Goal: Task Accomplishment & Management: Manage account settings

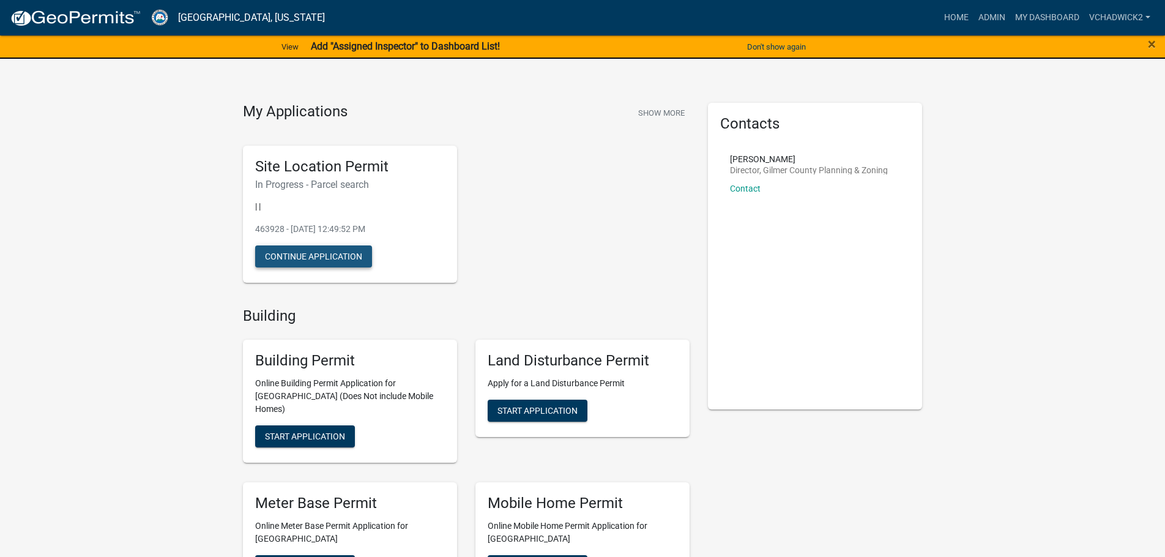
click at [315, 257] on button "Continue Application" at bounding box center [313, 256] width 117 height 22
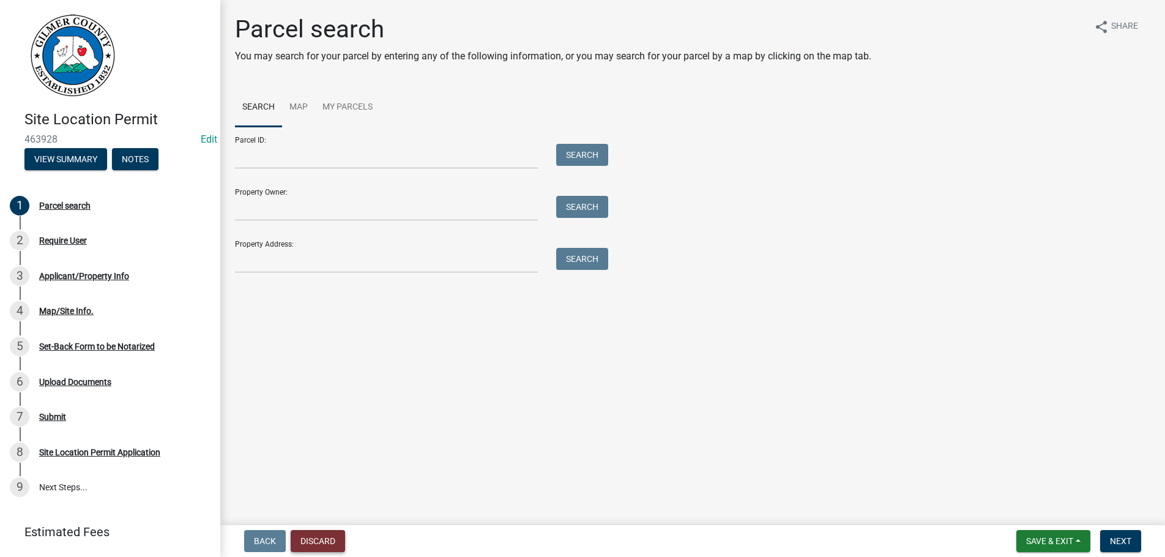
click at [327, 538] on button "Discard" at bounding box center [318, 541] width 54 height 22
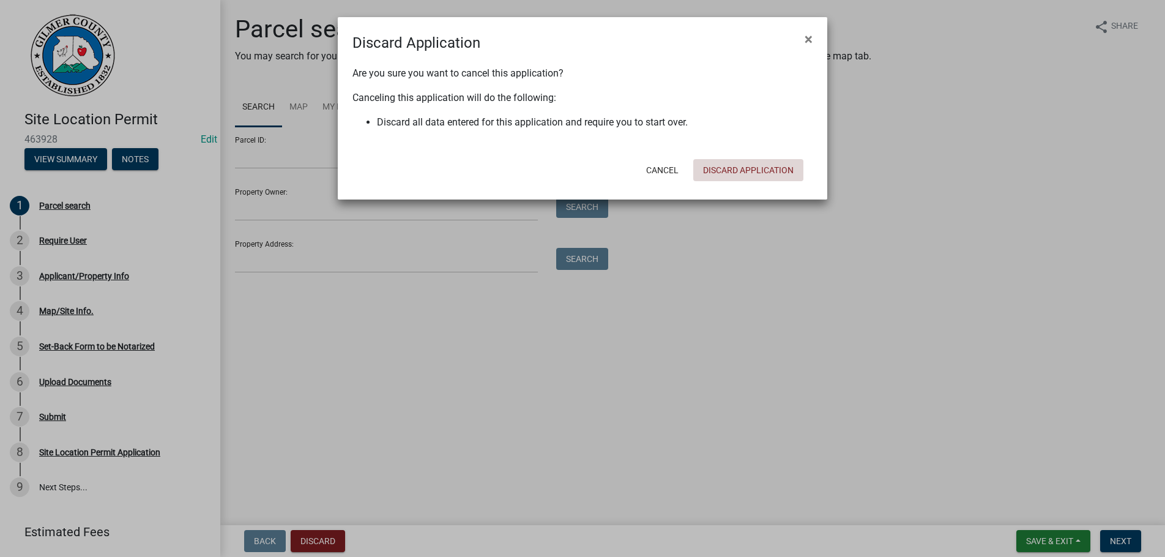
click at [723, 164] on button "Discard Application" at bounding box center [748, 170] width 110 height 22
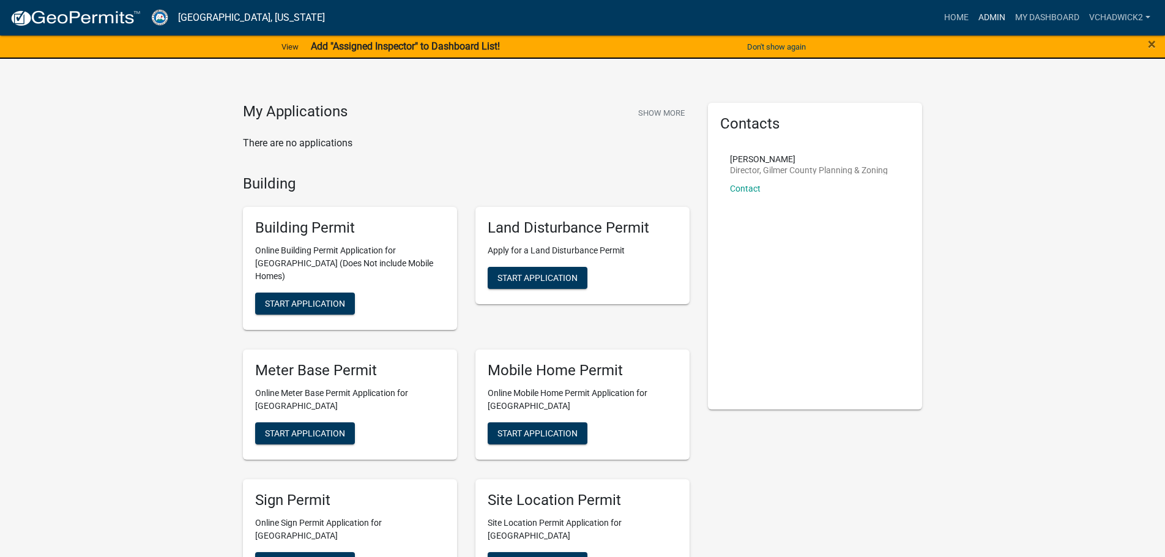
click at [996, 19] on link "Admin" at bounding box center [992, 17] width 37 height 23
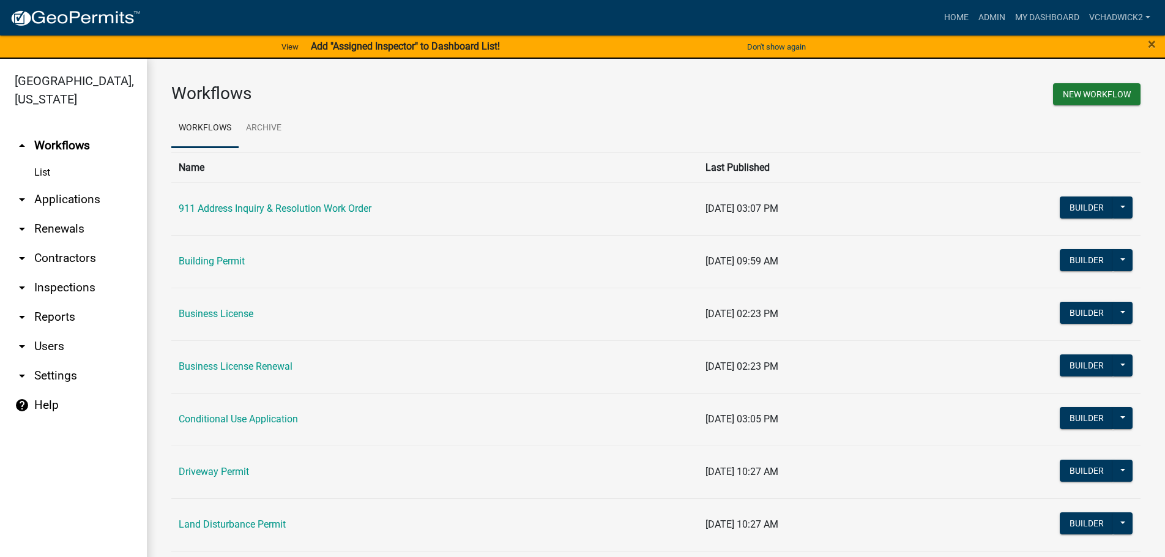
click at [56, 197] on link "arrow_drop_down Applications" at bounding box center [73, 199] width 147 height 29
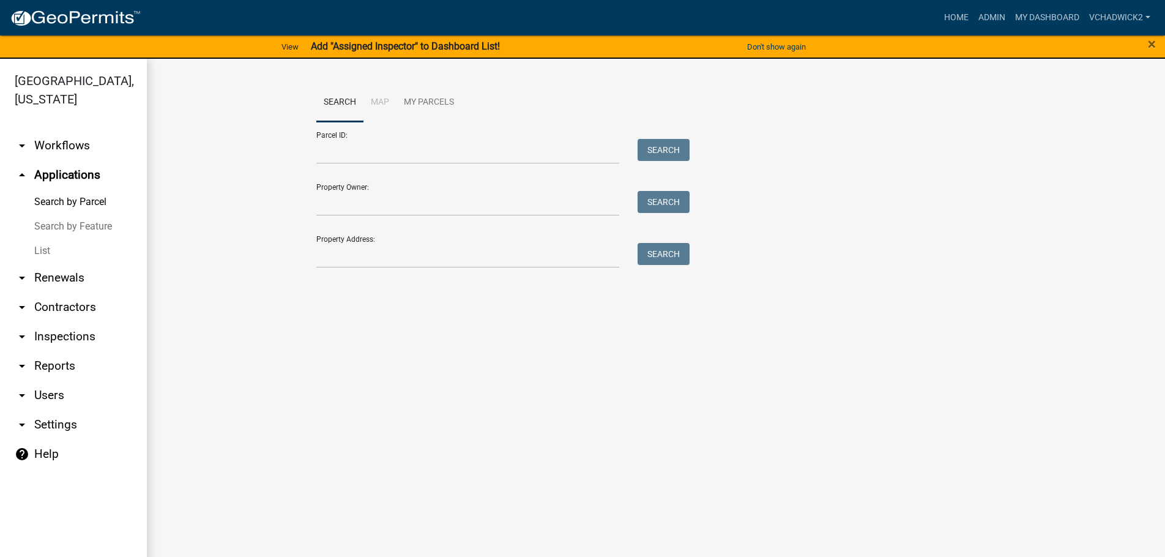
click at [42, 248] on link "List" at bounding box center [73, 251] width 147 height 24
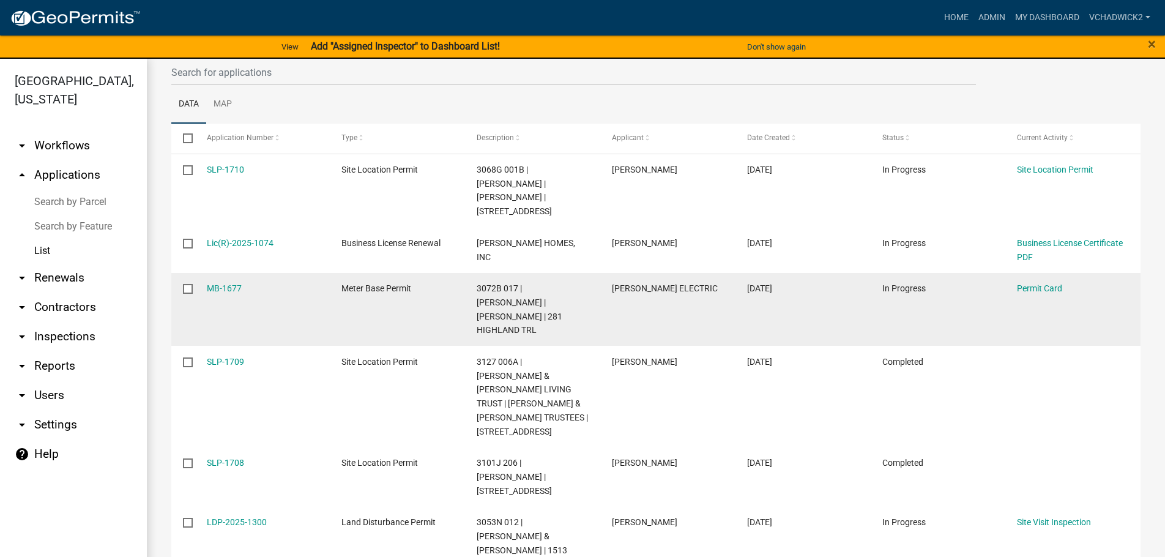
scroll to position [140, 0]
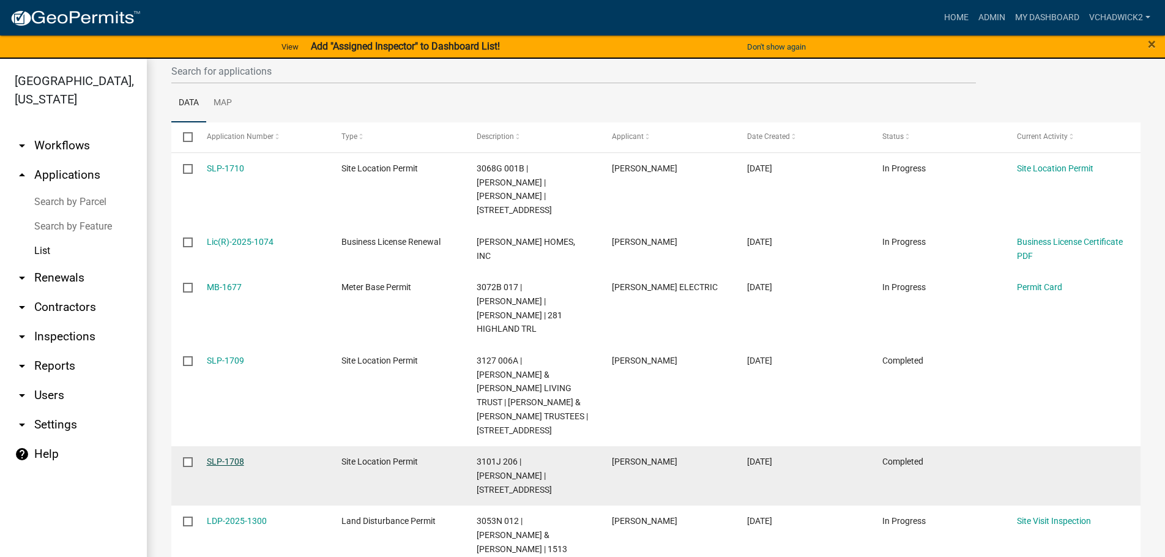
click at [231, 457] on link "SLP-1708" at bounding box center [225, 462] width 37 height 10
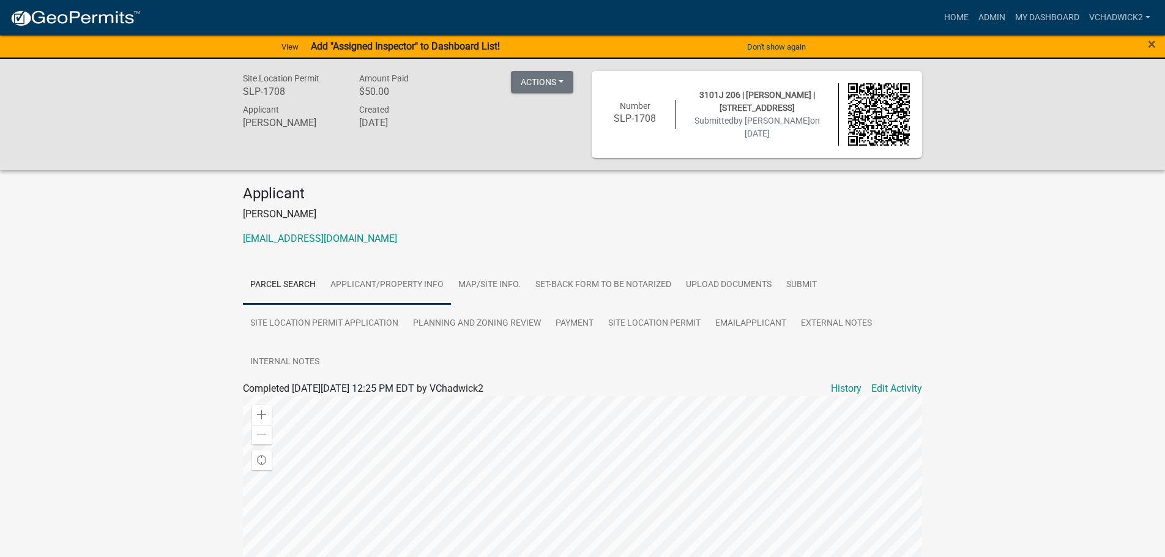
click at [382, 283] on link "Applicant/Property Info" at bounding box center [387, 285] width 128 height 39
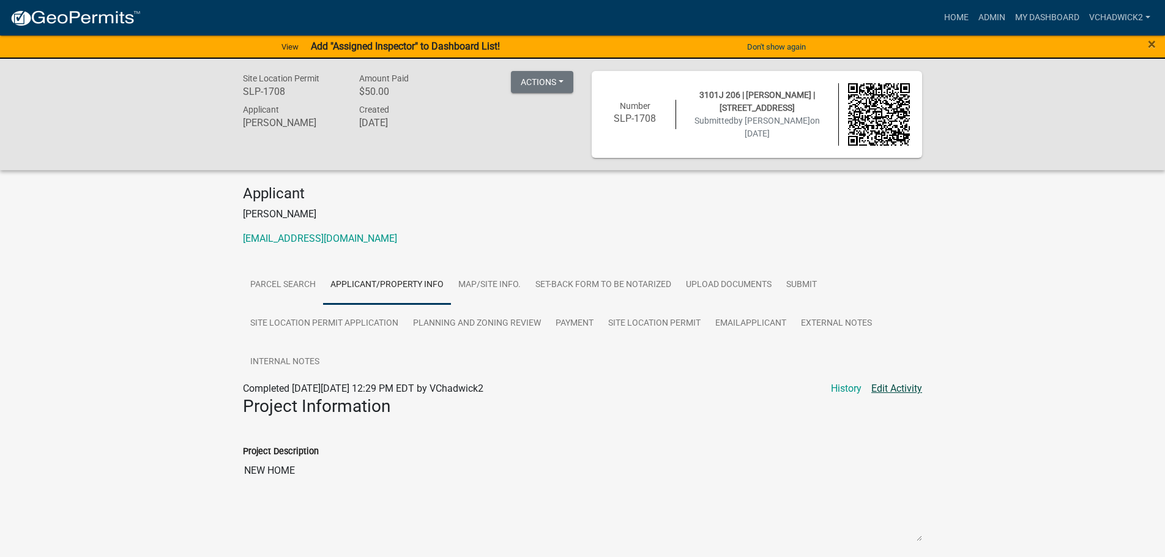
click at [884, 387] on link "Edit Activity" at bounding box center [896, 388] width 51 height 15
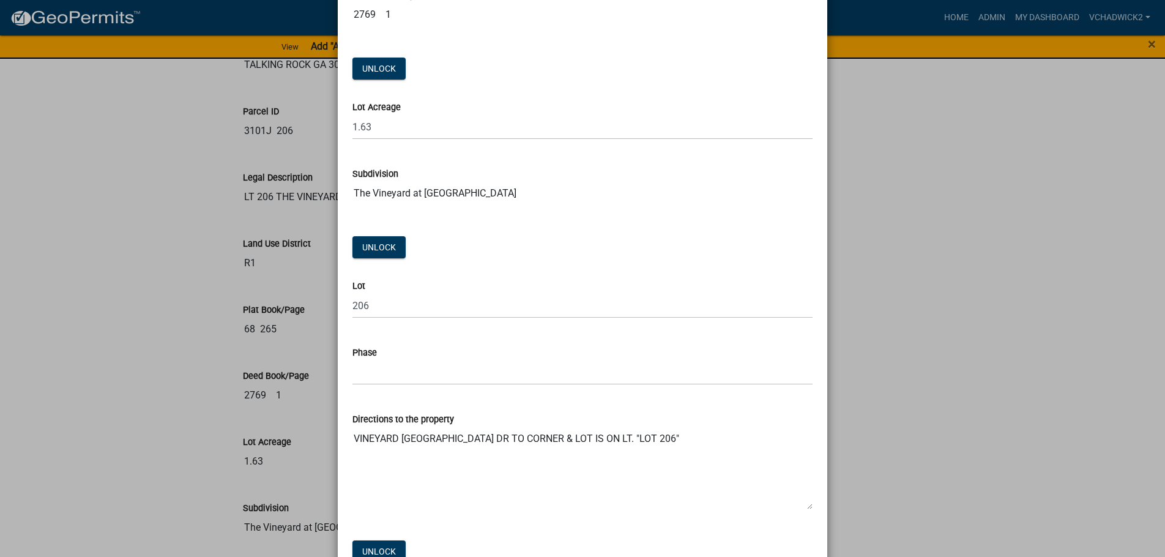
scroll to position [1814, 0]
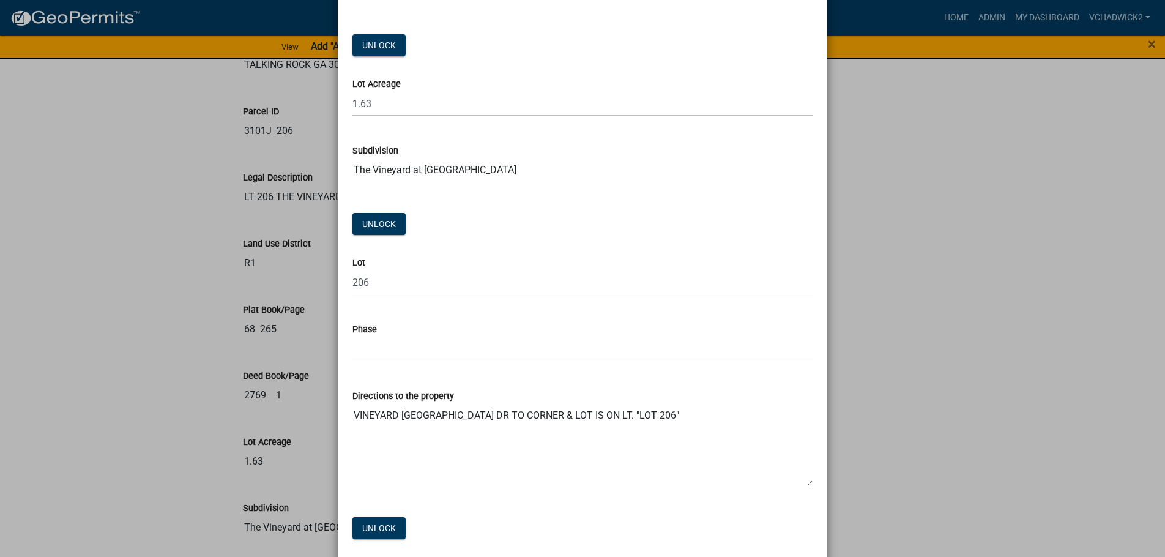
click at [402, 413] on textarea "VINEYARD [GEOGRAPHIC_DATA] DR TO CORNER & LOT IS ON LT. "LOT 206"" at bounding box center [582, 444] width 460 height 83
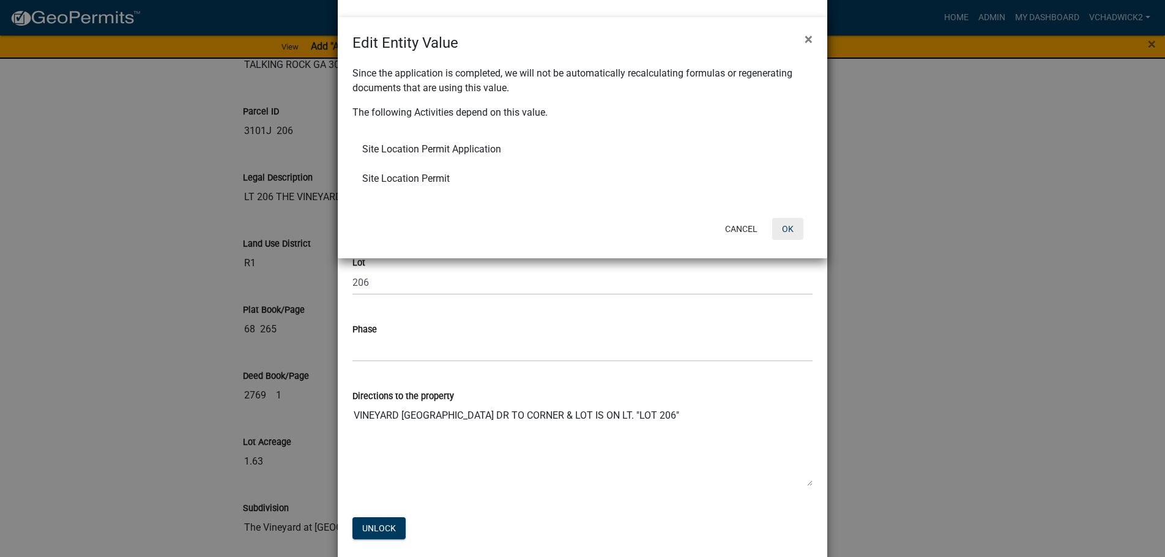
click at [786, 225] on button "OK" at bounding box center [787, 229] width 31 height 22
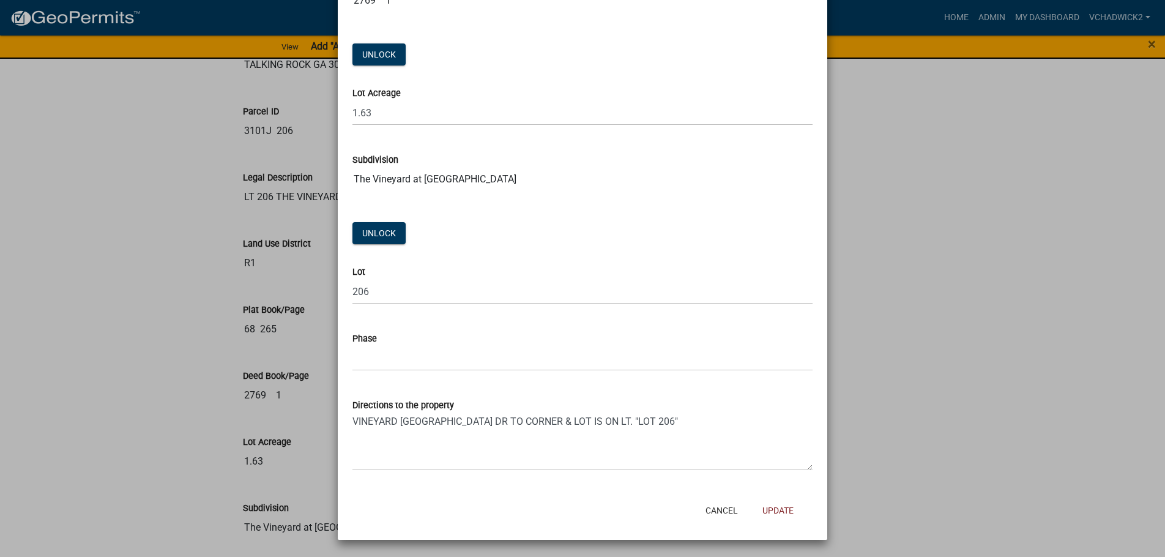
scroll to position [1805, 0]
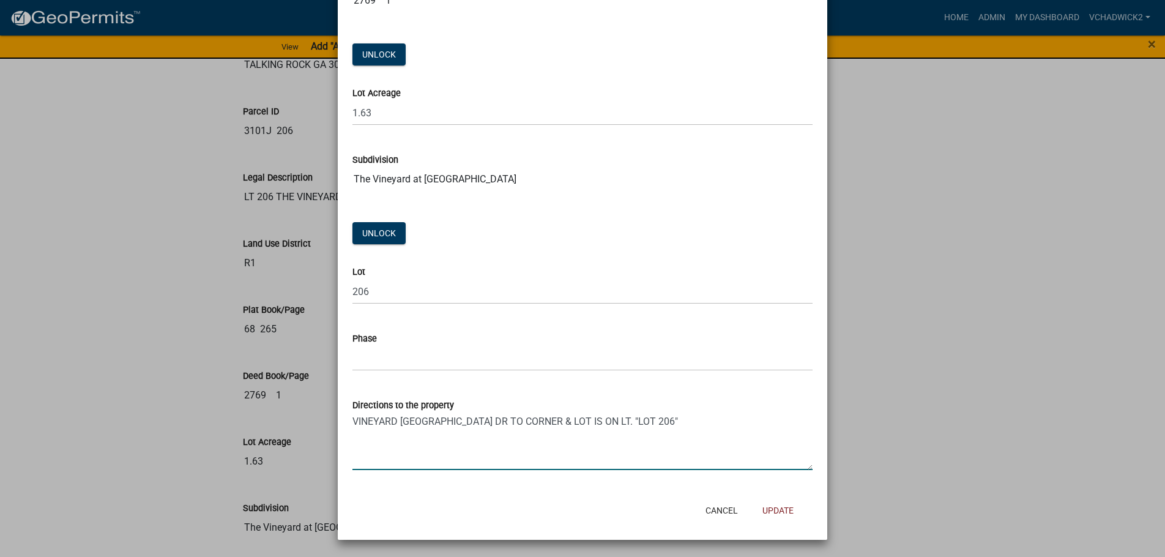
drag, startPoint x: 432, startPoint y: 418, endPoint x: 143, endPoint y: 410, distance: 288.9
click at [352, 412] on textarea "VINEYARD [GEOGRAPHIC_DATA] DR TO CORNER & LOT IS ON LT. "LOT 206"" at bounding box center [582, 441] width 460 height 58
type textarea "[GEOGRAPHIC_DATA] ENTRANCE - RT TWISTED OAK - [GEOGRAPHIC_DATA] - [GEOGRAPHIC_D…"
click at [768, 510] on button "Update" at bounding box center [778, 510] width 51 height 22
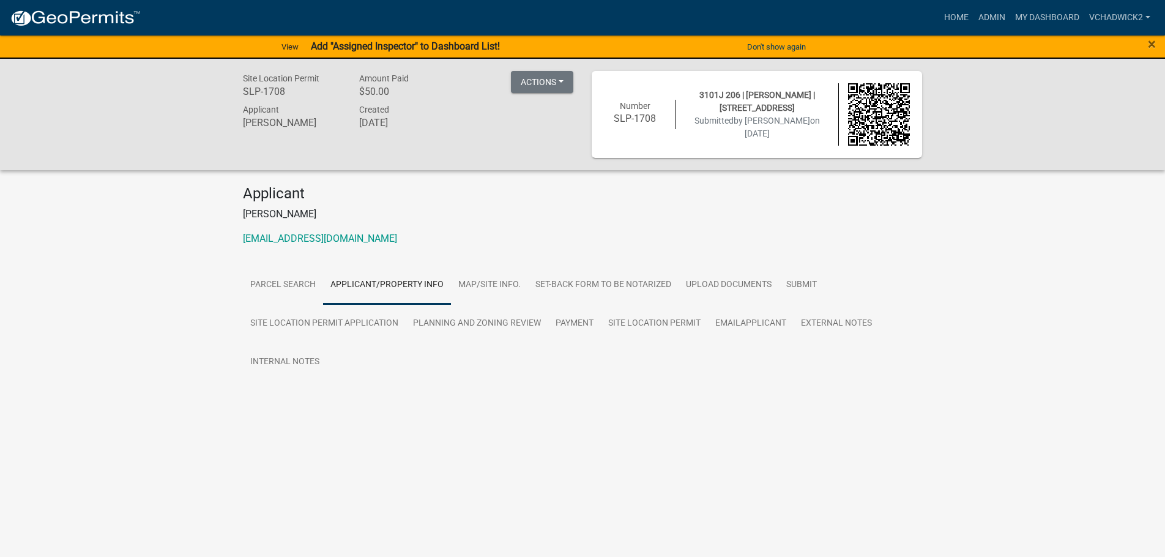
scroll to position [0, 0]
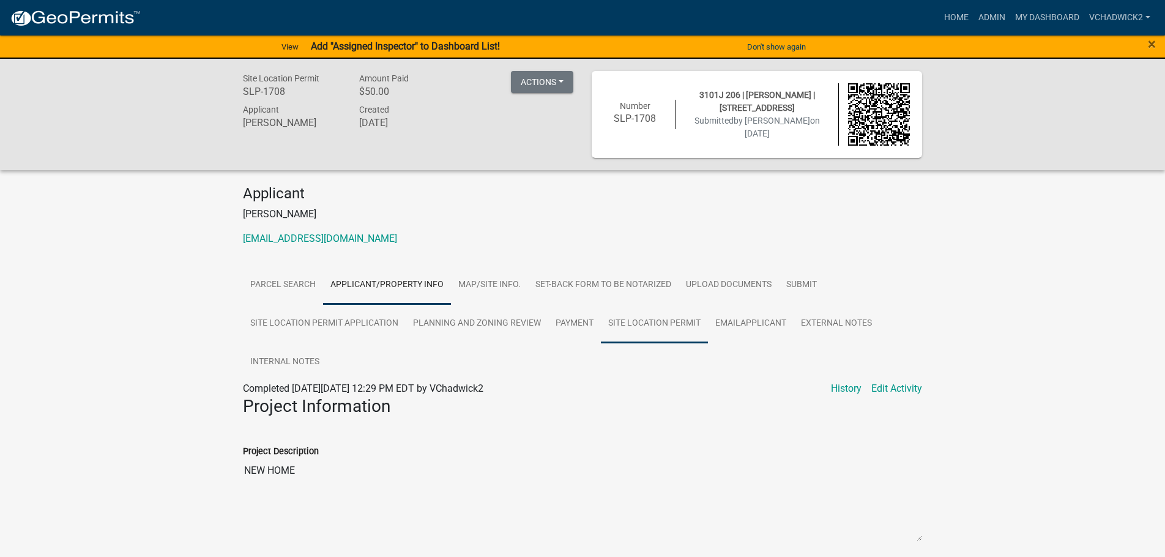
click at [632, 320] on link "Site Location Permit" at bounding box center [654, 323] width 107 height 39
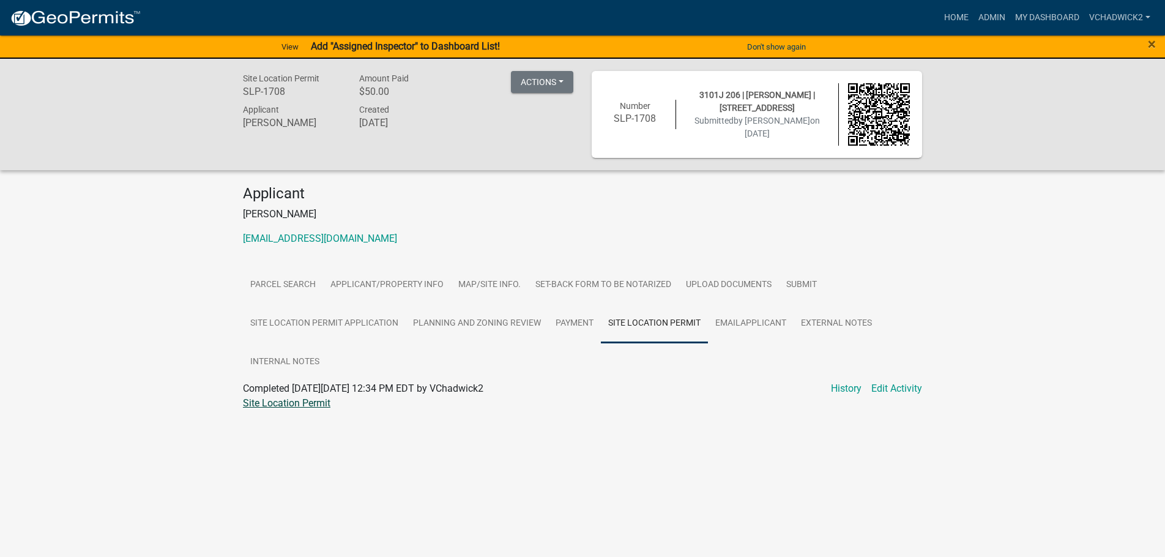
click at [290, 405] on link "Site Location Permit" at bounding box center [287, 403] width 88 height 12
click at [436, 321] on link "Planning and Zoning Review" at bounding box center [477, 323] width 143 height 39
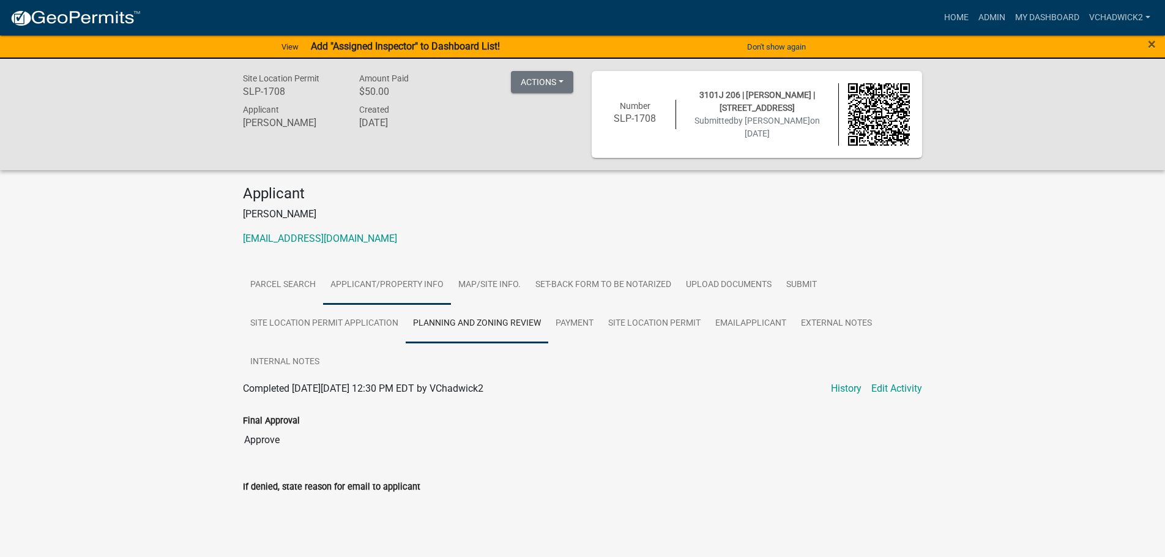
click at [388, 278] on link "Applicant/Property Info" at bounding box center [387, 285] width 128 height 39
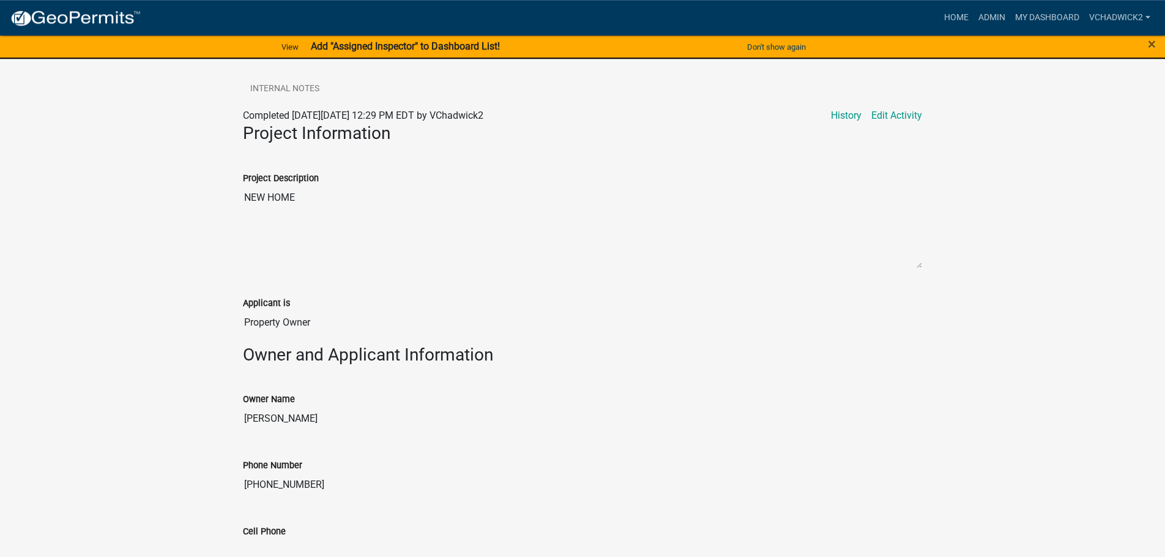
scroll to position [239, 0]
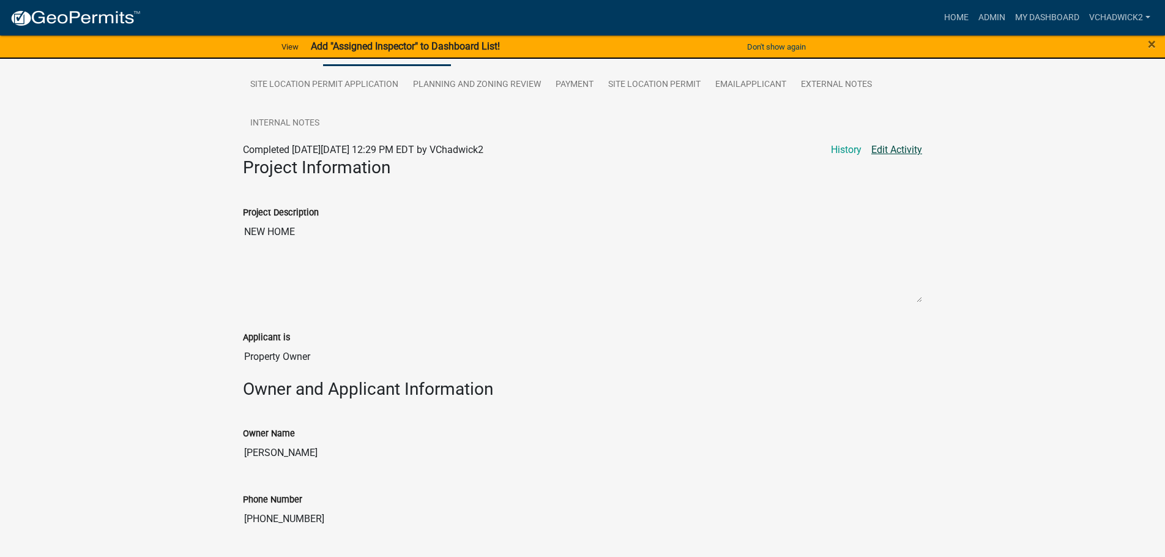
click at [889, 150] on link "Edit Activity" at bounding box center [896, 150] width 51 height 15
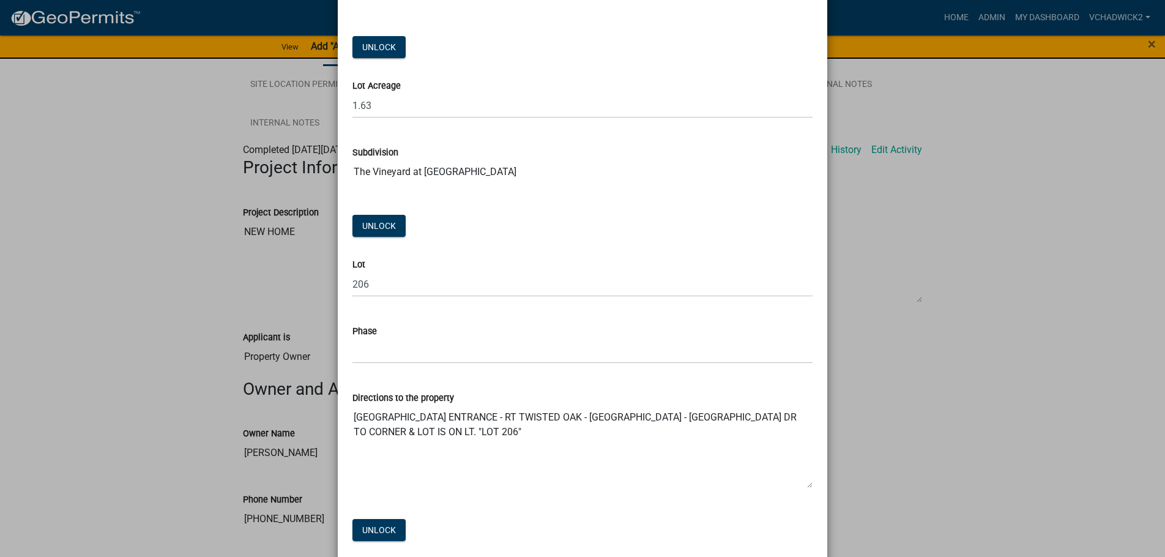
scroll to position [1876, 0]
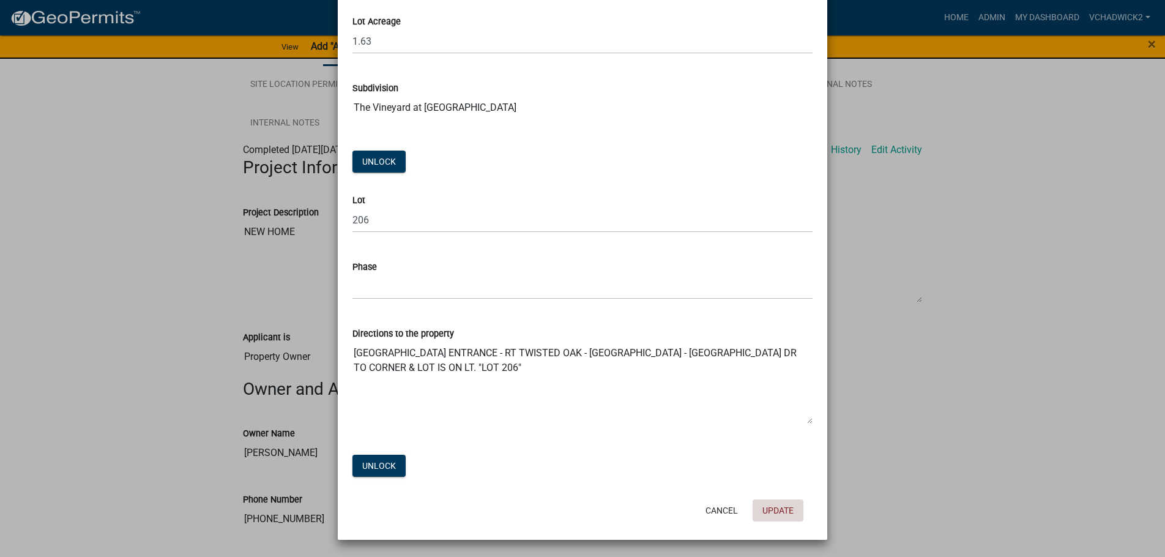
click at [772, 509] on button "Update" at bounding box center [778, 510] width 51 height 22
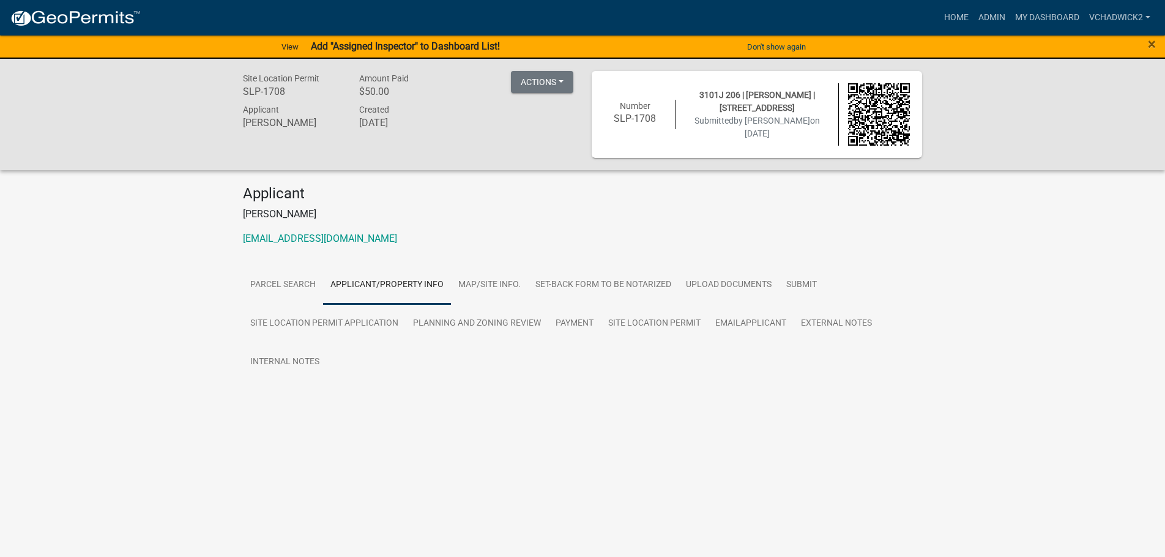
scroll to position [0, 0]
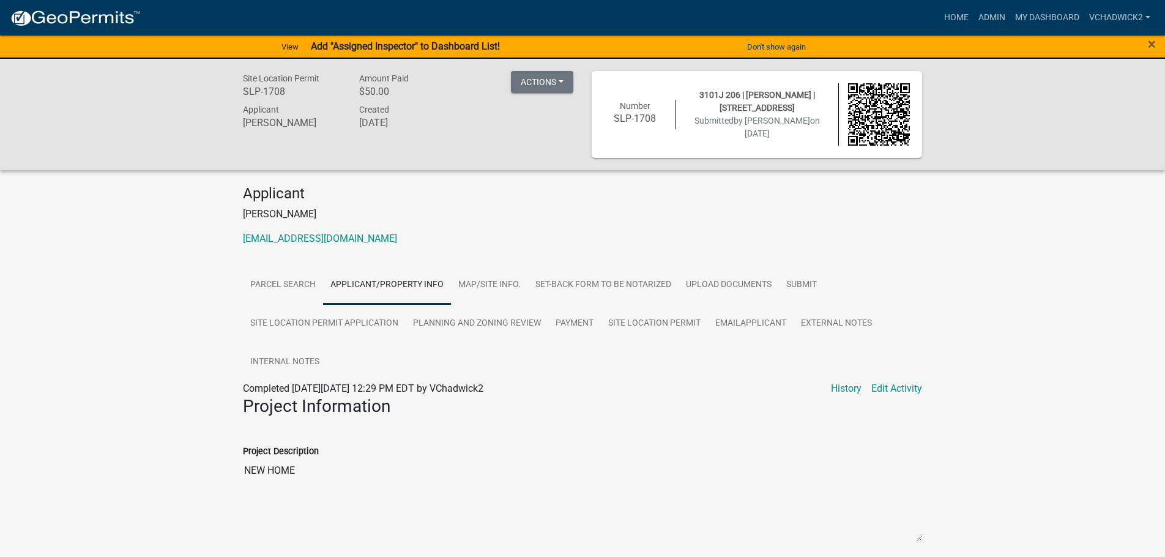
click at [611, 428] on div "Project Description NEW HOME" at bounding box center [582, 484] width 679 height 115
click at [386, 279] on link "Applicant/Property Info" at bounding box center [387, 285] width 128 height 39
click at [622, 317] on link "Site Location Permit" at bounding box center [654, 323] width 107 height 39
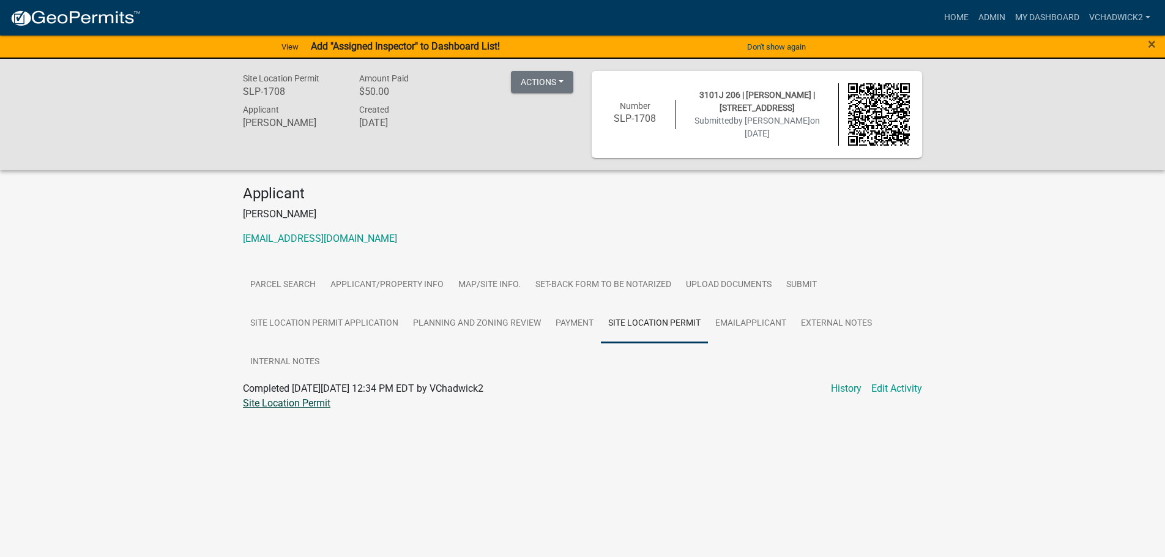
click at [291, 406] on link "Site Location Permit" at bounding box center [287, 403] width 88 height 12
